Goal: Task Accomplishment & Management: Manage account settings

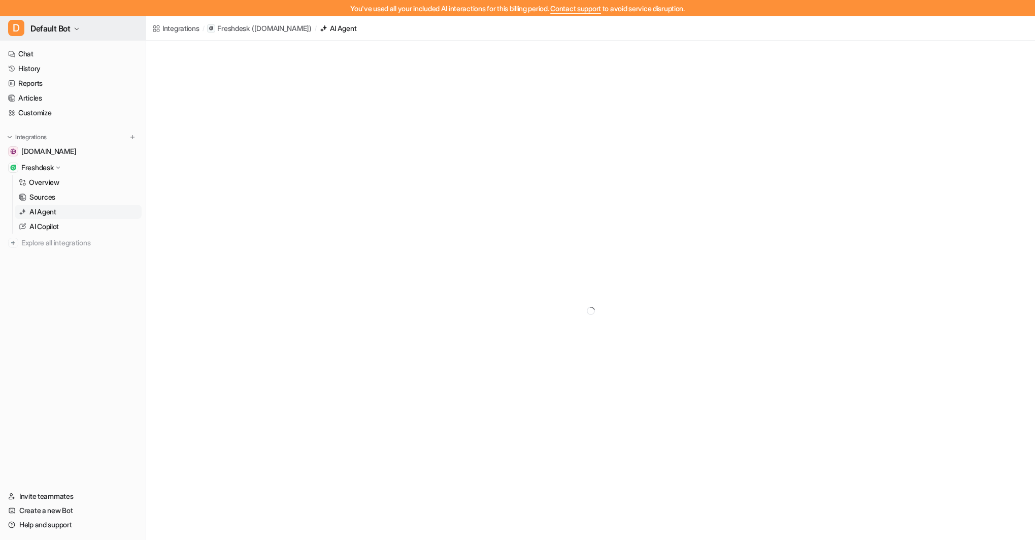
click at [69, 25] on span "Default Bot" at bounding box center [50, 28] width 40 height 14
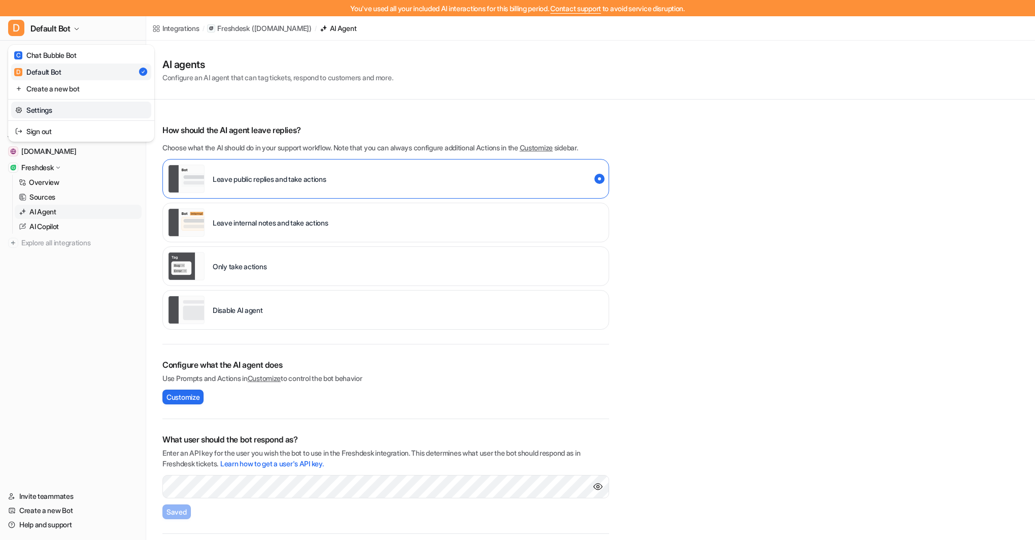
click at [55, 107] on link "Settings" at bounding box center [81, 110] width 140 height 17
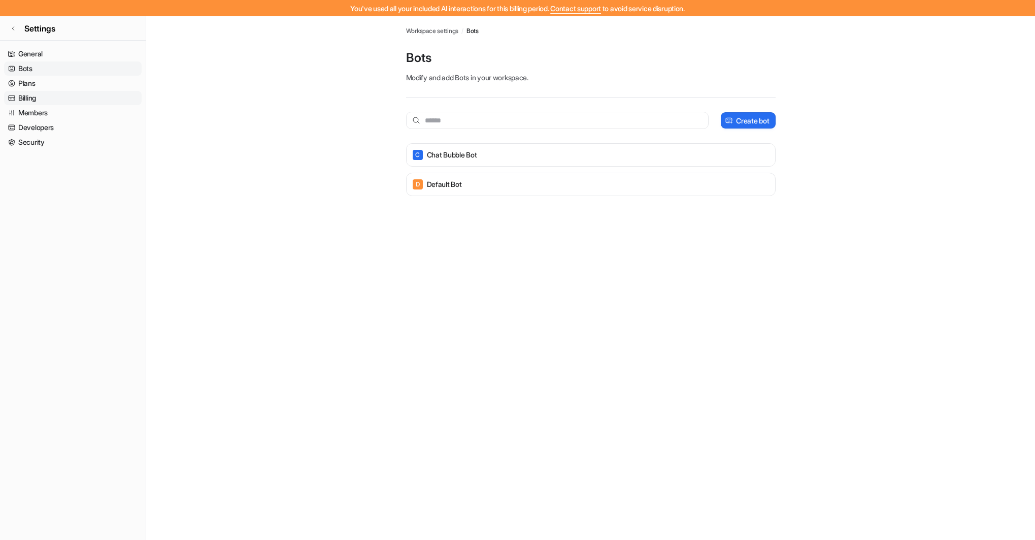
click at [36, 96] on link "Billing" at bounding box center [73, 98] width 138 height 14
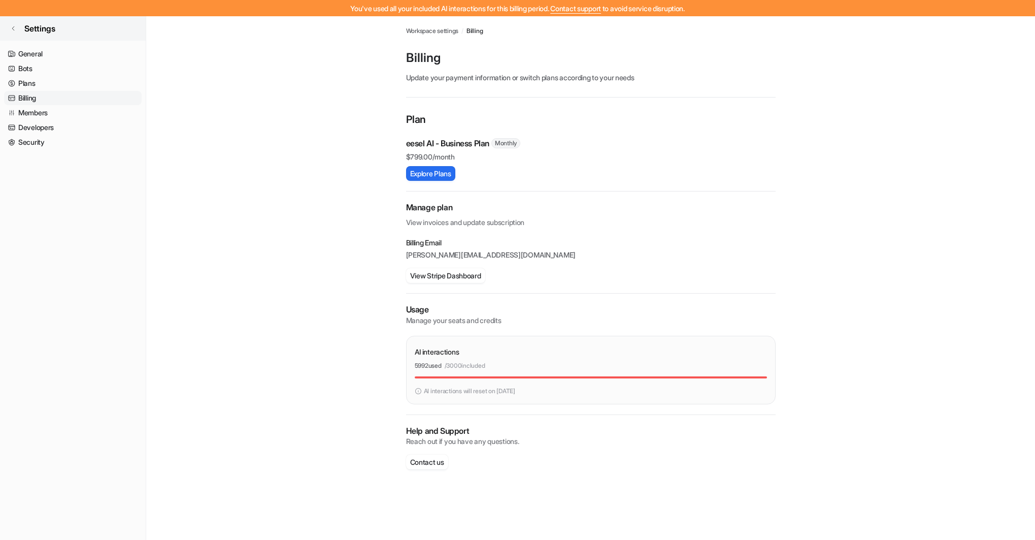
click at [29, 27] on span "Settings" at bounding box center [39, 28] width 31 height 12
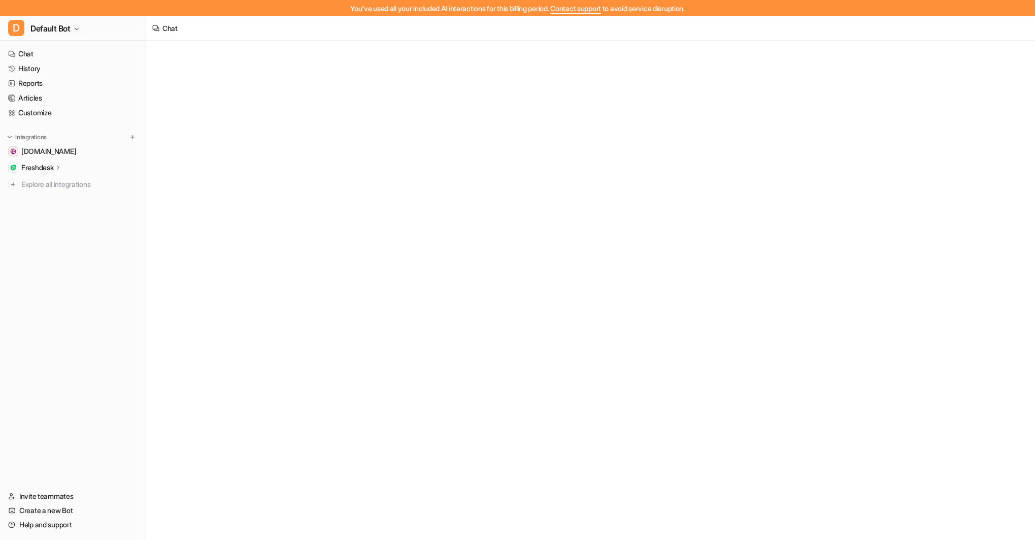
click at [45, 166] on p "Freshdesk" at bounding box center [37, 168] width 32 height 10
click at [50, 212] on p "AI Agent" at bounding box center [42, 212] width 27 height 10
